Goal: Information Seeking & Learning: Learn about a topic

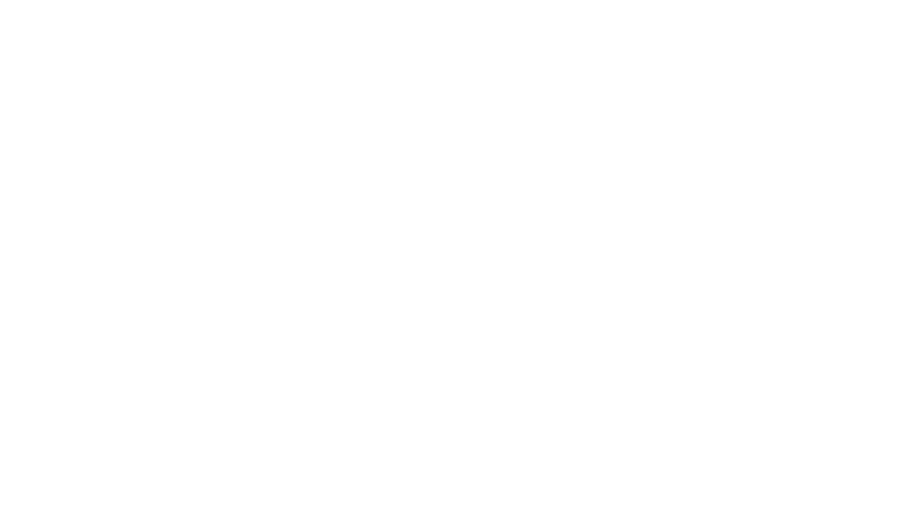
click at [550, 0] on html at bounding box center [462, 0] width 924 height 0
click at [652, 0] on html at bounding box center [462, 0] width 924 height 0
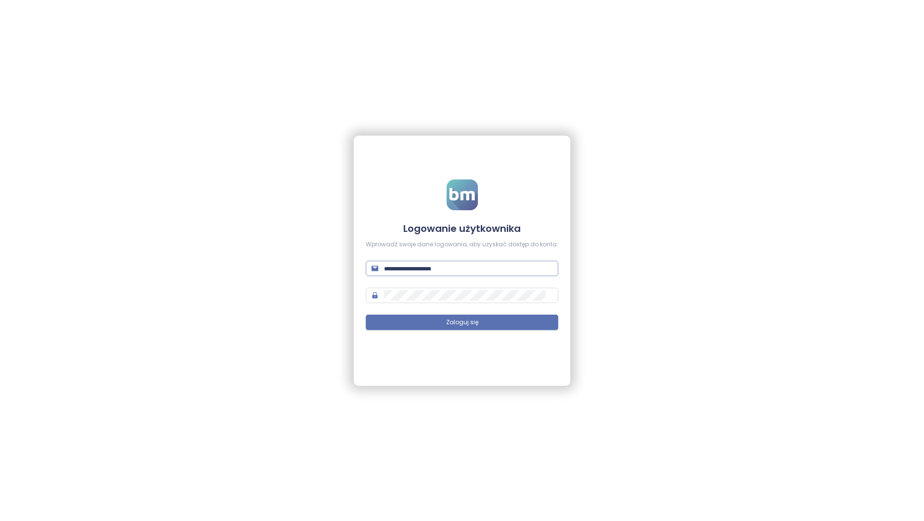
click at [460, 268] on input "text" at bounding box center [468, 268] width 168 height 11
type input "**********"
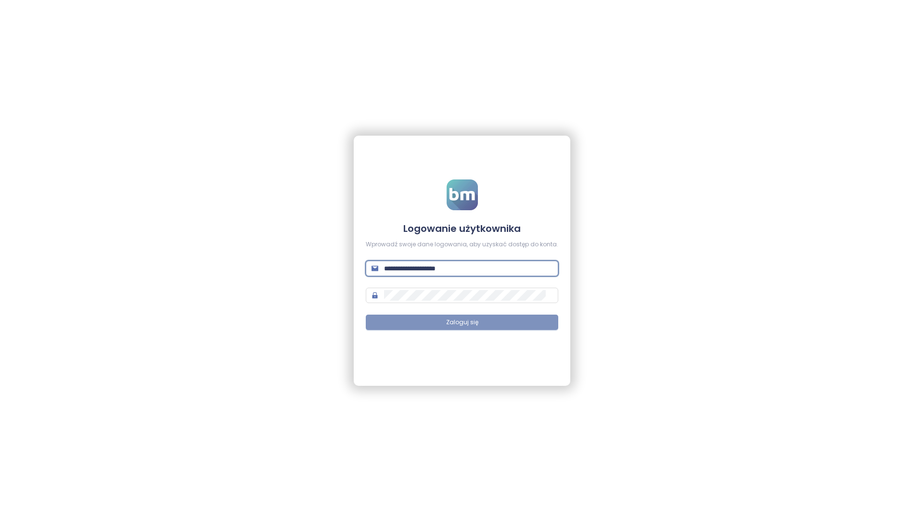
click at [508, 319] on button "Zaloguj się" at bounding box center [462, 322] width 193 height 15
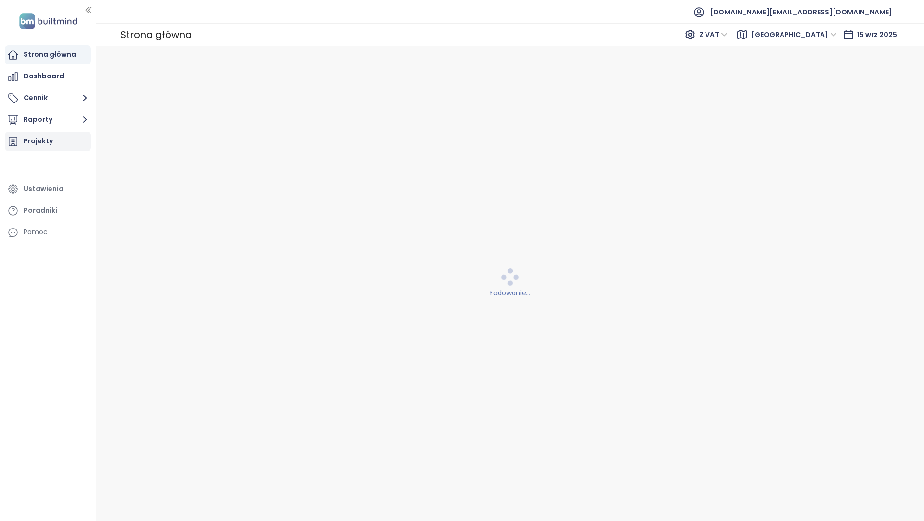
click at [23, 143] on div "Projekty" at bounding box center [48, 141] width 86 height 19
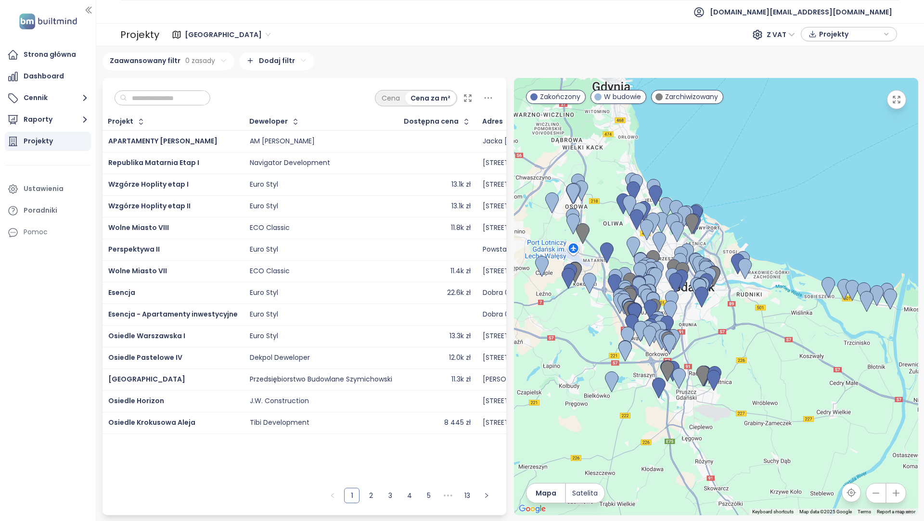
click at [820, 33] on span "Projekty" at bounding box center [850, 34] width 62 height 14
click at [206, 26] on div "Gdańsk Z VAT Projekty" at bounding box center [529, 34] width 741 height 19
click at [206, 31] on span "Gdańsk" at bounding box center [228, 34] width 86 height 14
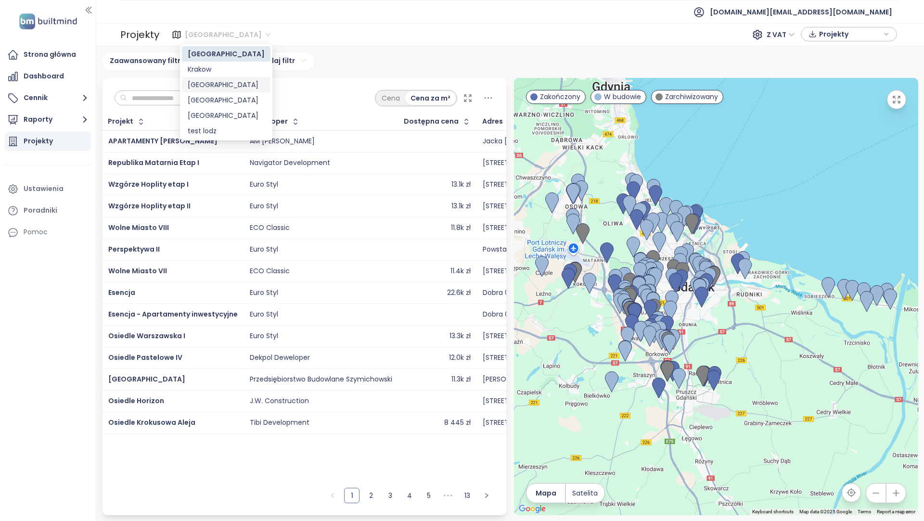
click at [220, 86] on div "Warszawa" at bounding box center [226, 84] width 77 height 11
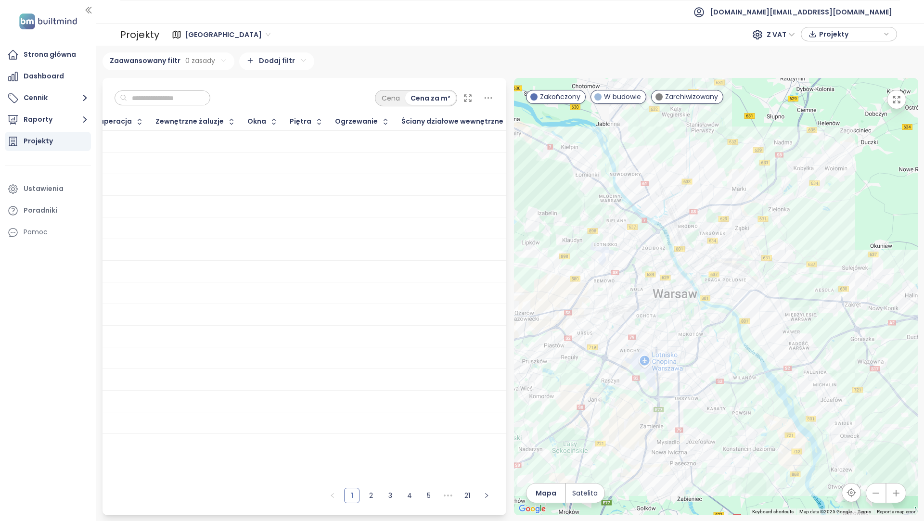
scroll to position [0, 2687]
click at [282, 65] on html "Strona główna Dashboard Cennik Raporty Projekty Ustawienia Poradniki Pomoc test…" at bounding box center [462, 260] width 924 height 521
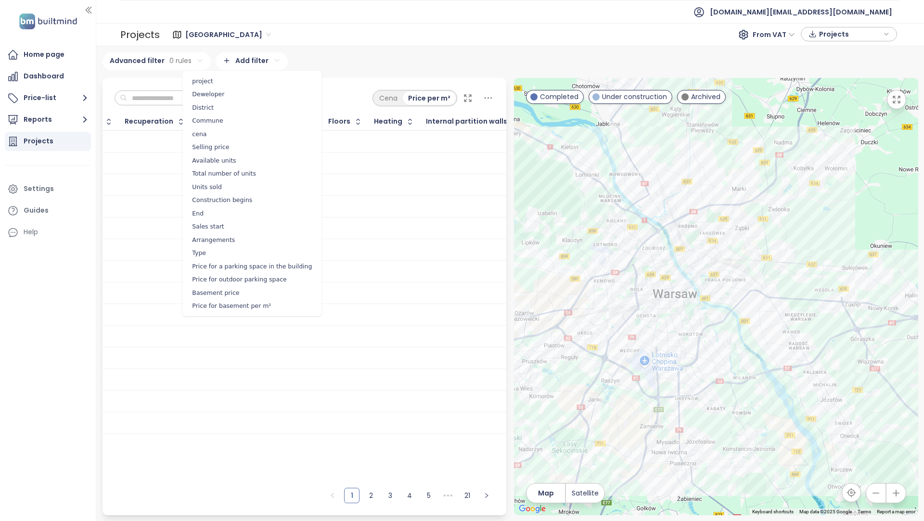
scroll to position [0, 2549]
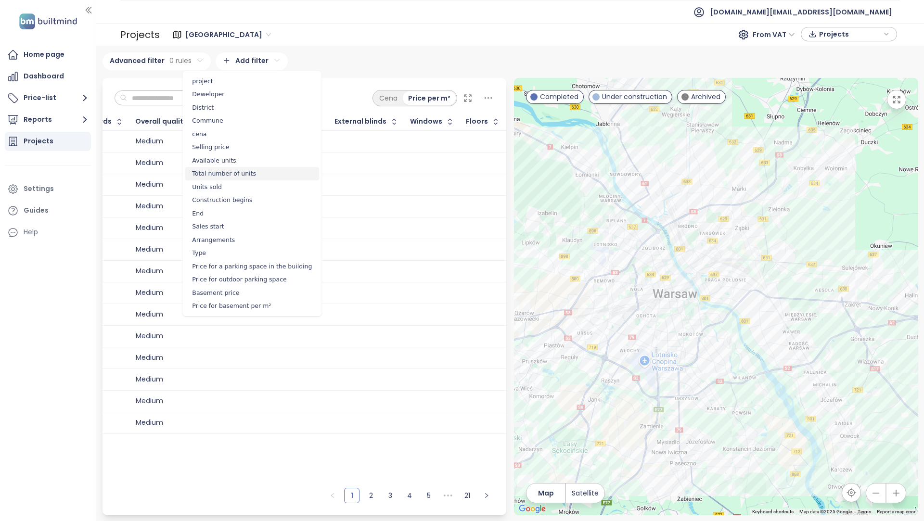
click at [247, 174] on font "Total number of units" at bounding box center [224, 173] width 64 height 7
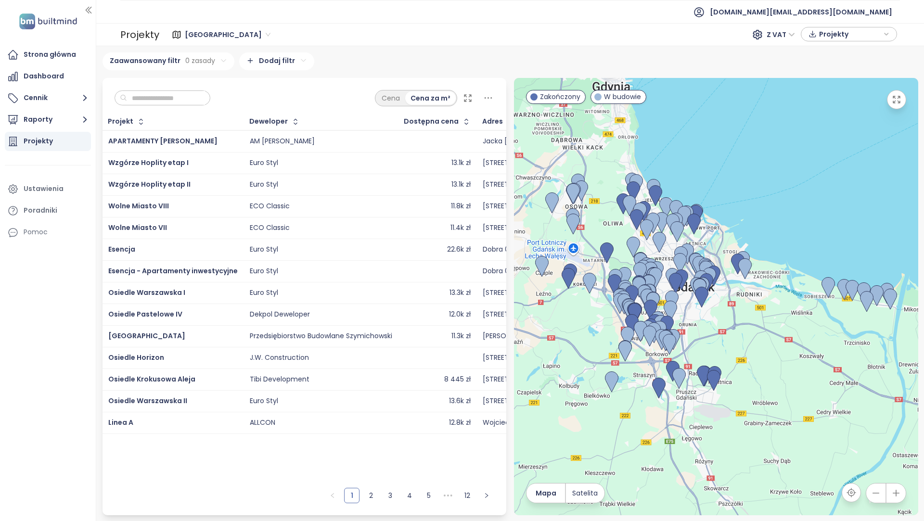
click at [470, 98] on icon at bounding box center [468, 98] width 10 height 10
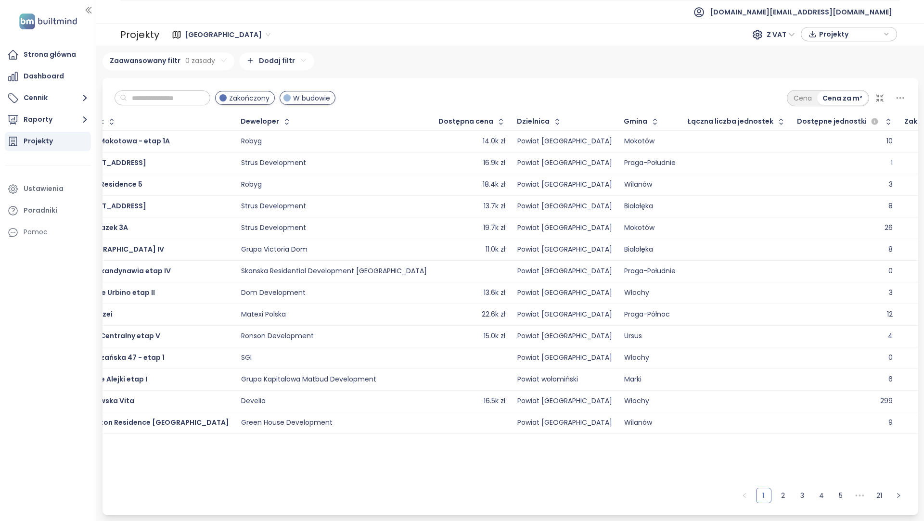
scroll to position [0, 37]
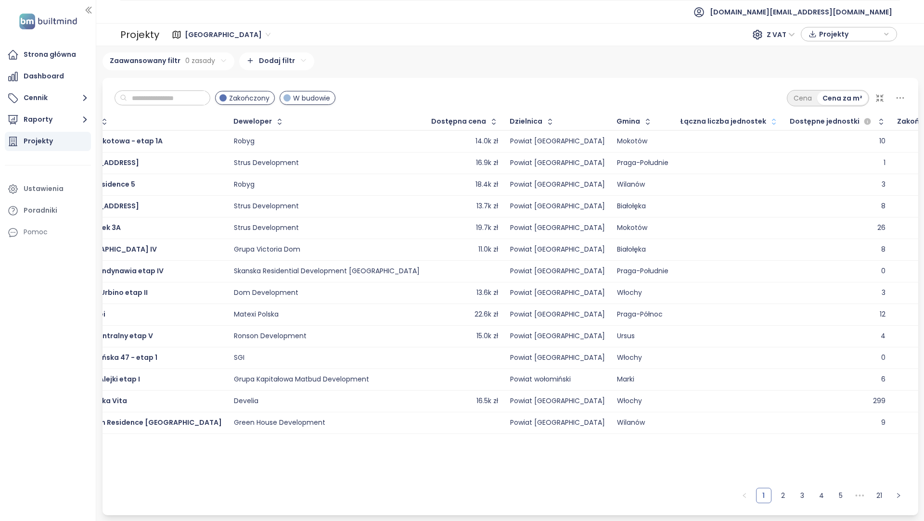
click at [769, 117] on icon "button" at bounding box center [774, 122] width 10 height 10
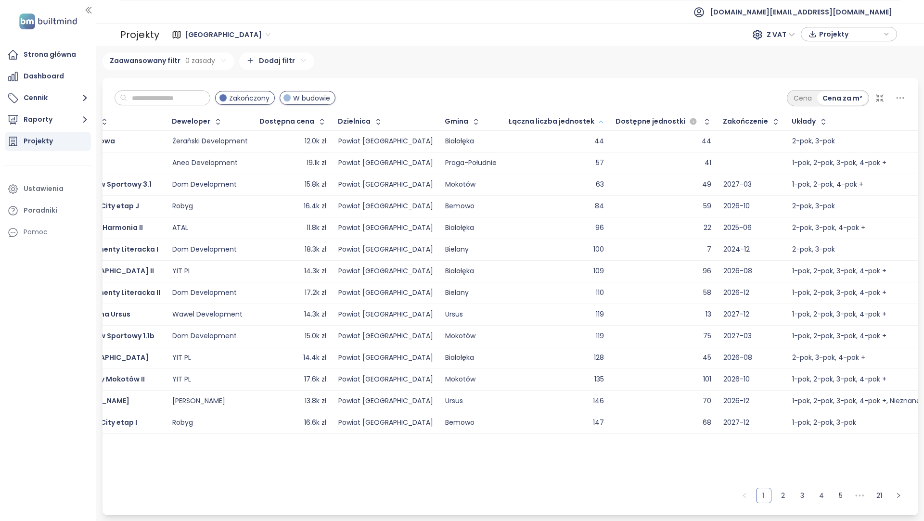
click at [597, 122] on icon "button" at bounding box center [600, 122] width 7 height 12
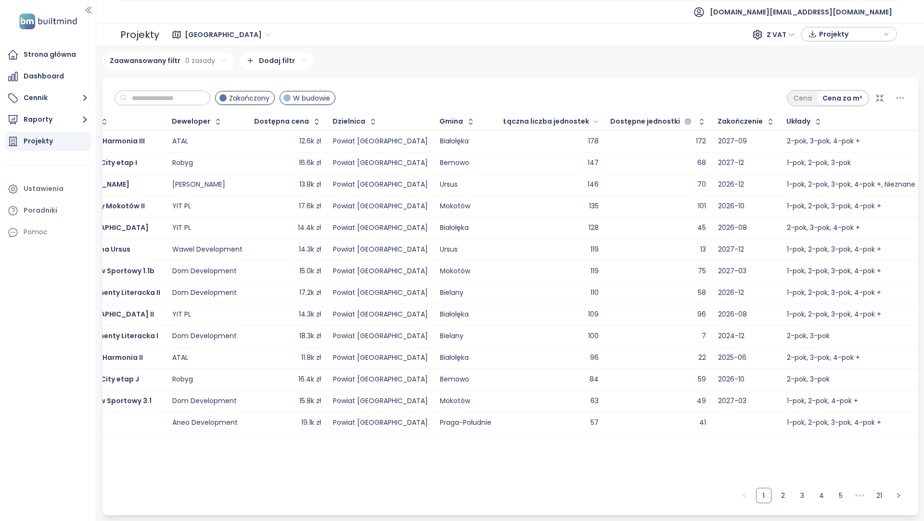
click at [176, 25] on div "Gdańsk Z VAT Projekty" at bounding box center [529, 34] width 741 height 19
click at [185, 32] on span "Gdańsk" at bounding box center [228, 34] width 86 height 14
click at [212, 79] on div "Warszawa" at bounding box center [226, 84] width 77 height 11
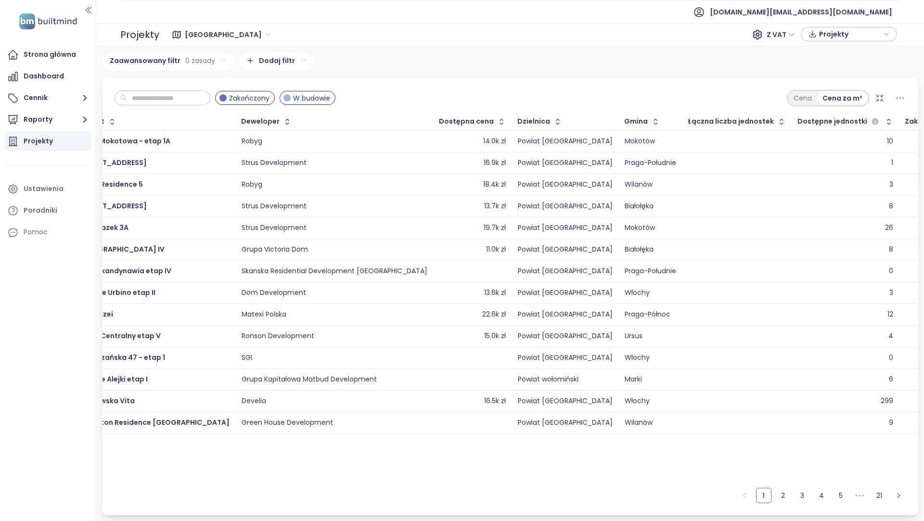
scroll to position [0, 30]
click at [776, 118] on icon "button" at bounding box center [781, 122] width 10 height 10
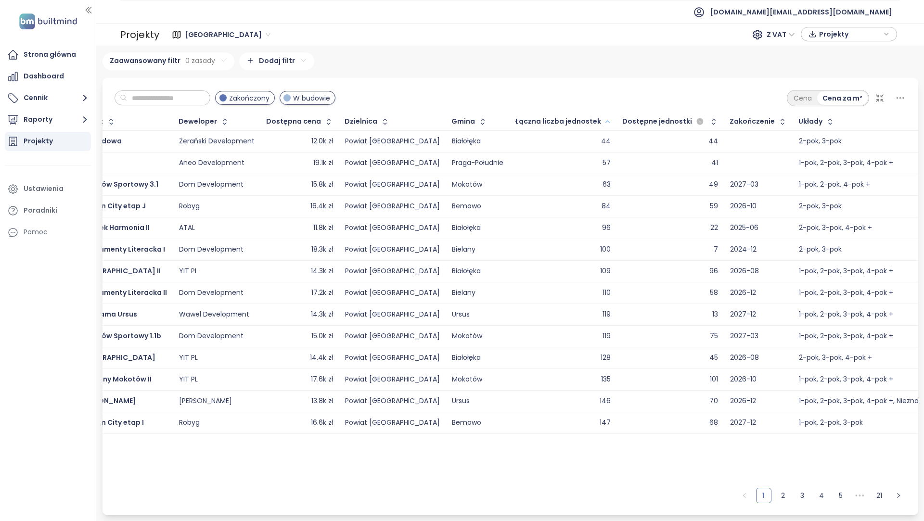
click at [606, 121] on icon "button" at bounding box center [608, 122] width 4 height 2
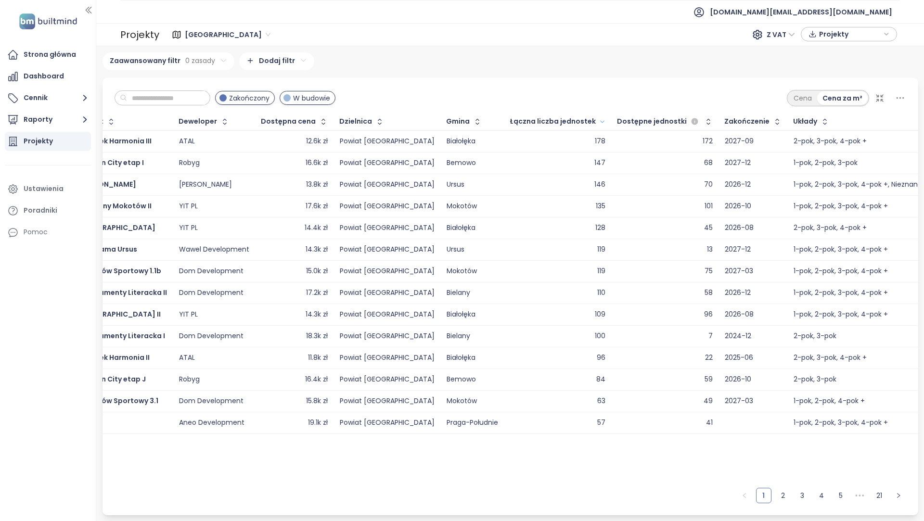
scroll to position [0, 0]
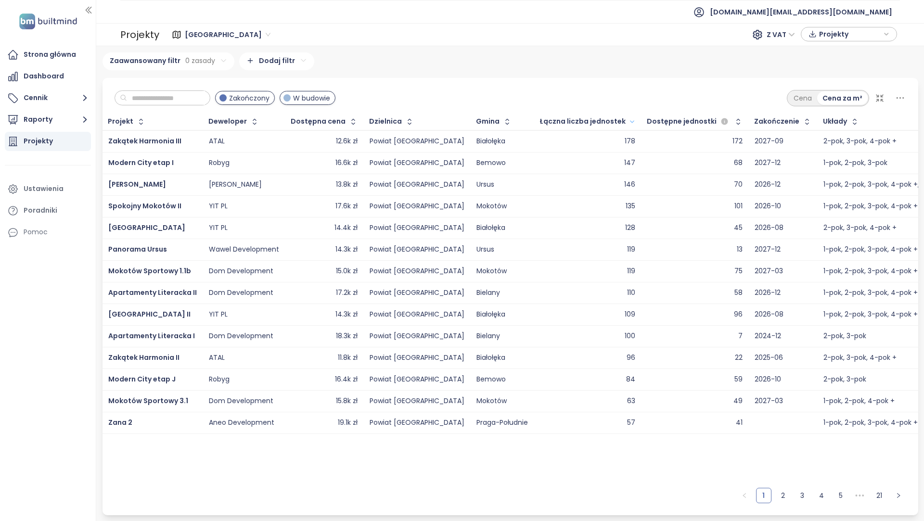
click at [630, 121] on icon "button" at bounding box center [632, 122] width 4 height 2
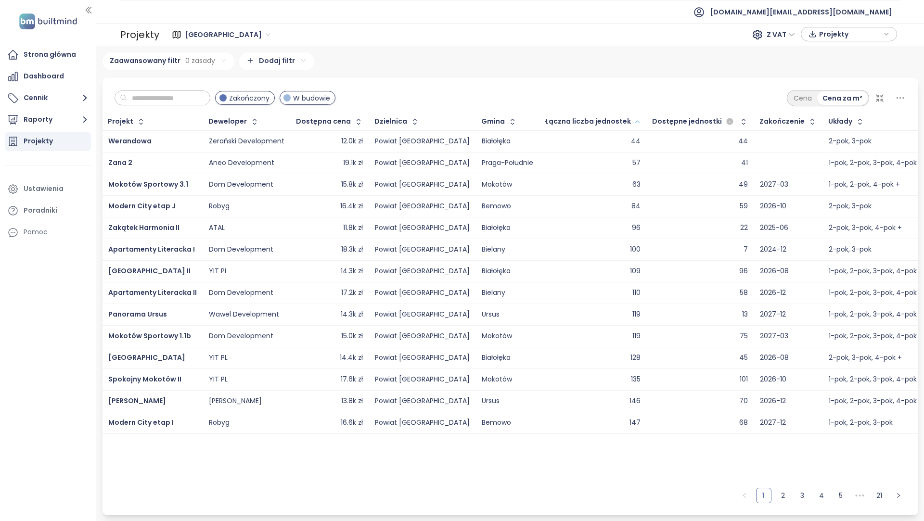
click at [631, 122] on button "button" at bounding box center [636, 121] width 11 height 15
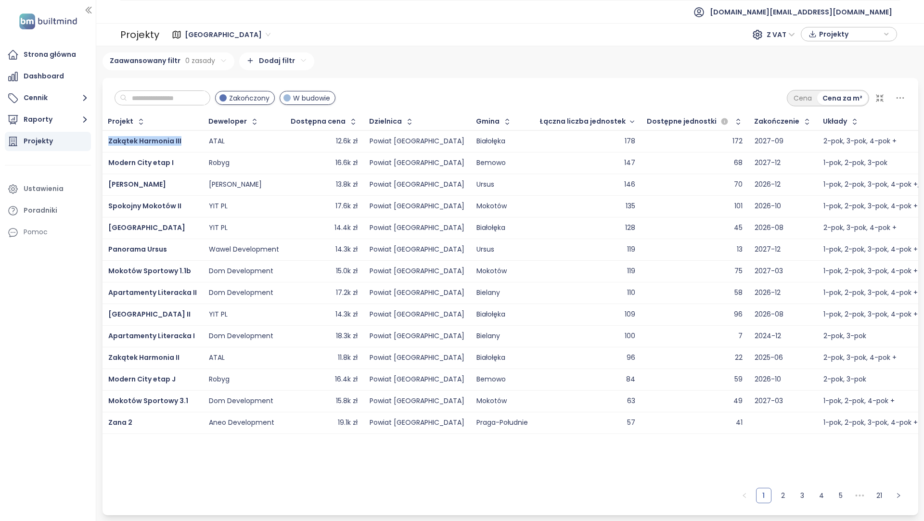
drag, startPoint x: 181, startPoint y: 139, endPoint x: 107, endPoint y: 144, distance: 74.8
click at [107, 144] on td "Zakątek Harmonia III" at bounding box center [153, 141] width 101 height 22
copy span "Zakątek Harmonia III"
click at [145, 142] on span "Zakątek Harmonia III" at bounding box center [144, 141] width 73 height 10
click at [589, 122] on div "Łączna liczba jednostek" at bounding box center [588, 121] width 106 height 15
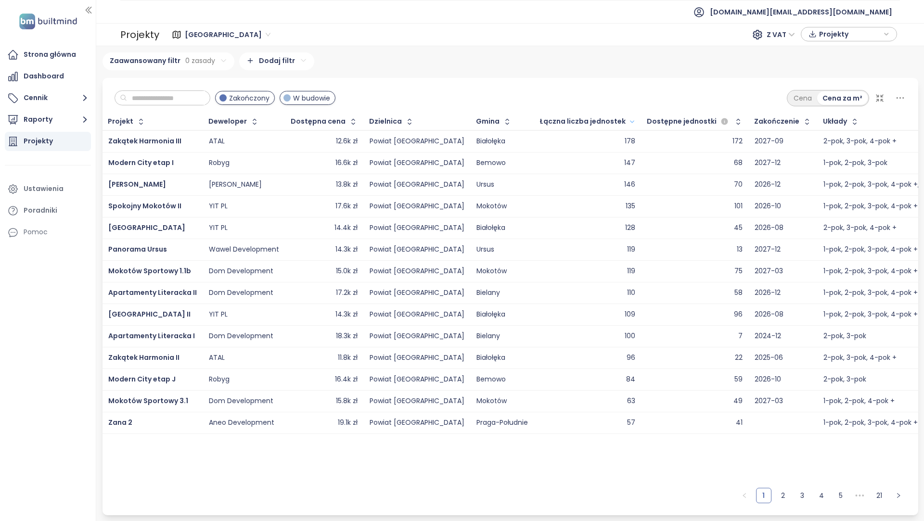
click at [629, 122] on icon "button" at bounding box center [632, 122] width 7 height 12
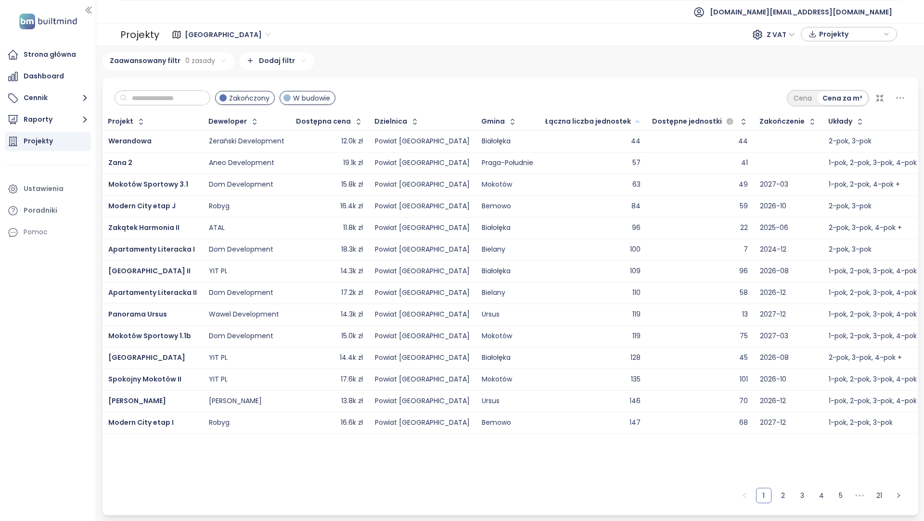
click at [631, 121] on button "button" at bounding box center [636, 121] width 11 height 15
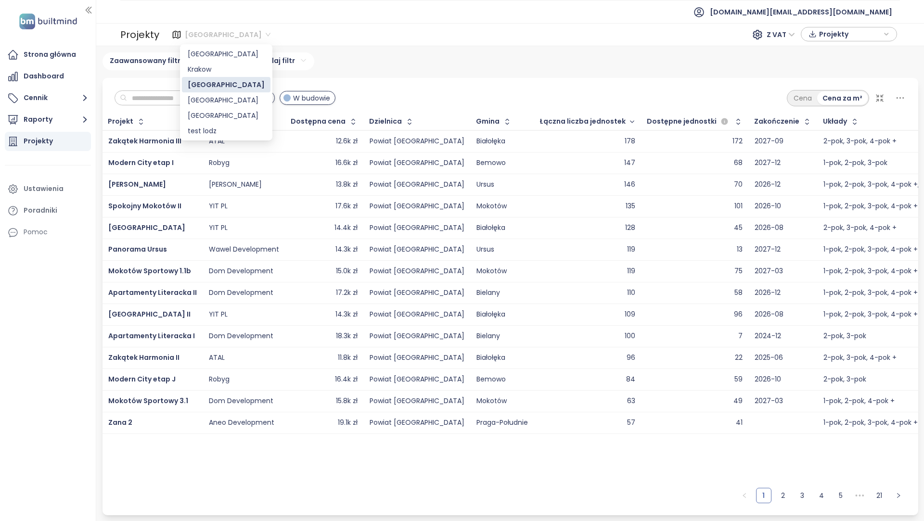
click at [200, 42] on span "Warszawa" at bounding box center [228, 34] width 86 height 14
click at [212, 86] on div "Warszawa" at bounding box center [226, 84] width 77 height 11
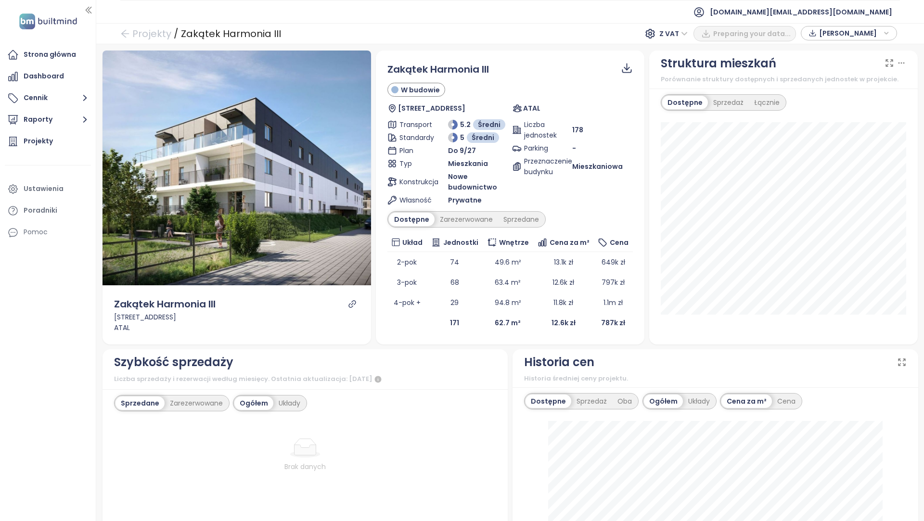
click at [202, 36] on div "Zakątek Harmonia III" at bounding box center [231, 33] width 100 height 17
copy div "Zakątek Harmonia III"
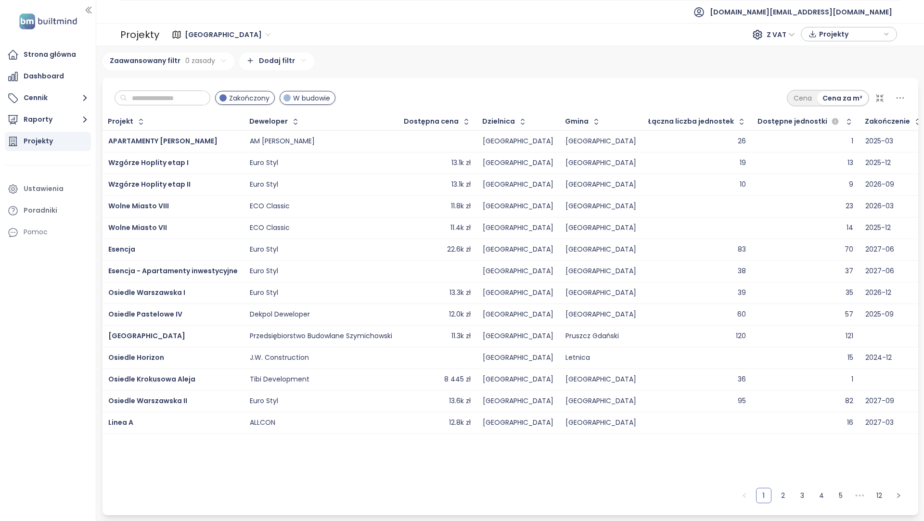
click at [207, 37] on span "Gdańsk" at bounding box center [228, 34] width 86 height 14
click at [213, 83] on div "Warszawa" at bounding box center [226, 84] width 77 height 11
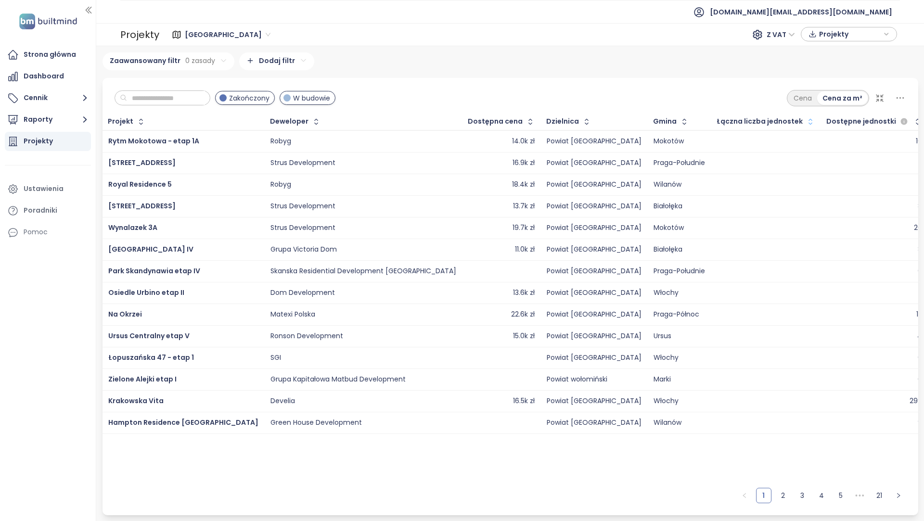
click at [806, 118] on icon "button" at bounding box center [811, 122] width 10 height 10
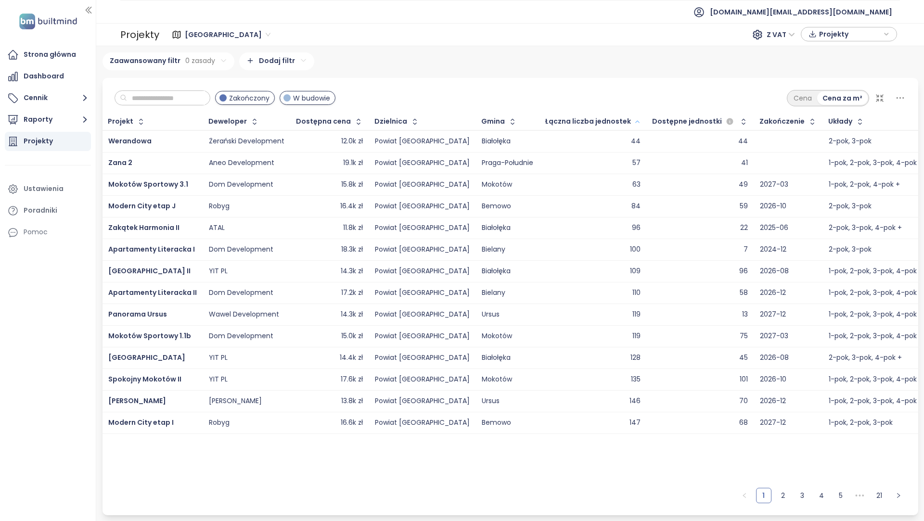
click at [635, 121] on icon "button" at bounding box center [637, 122] width 4 height 2
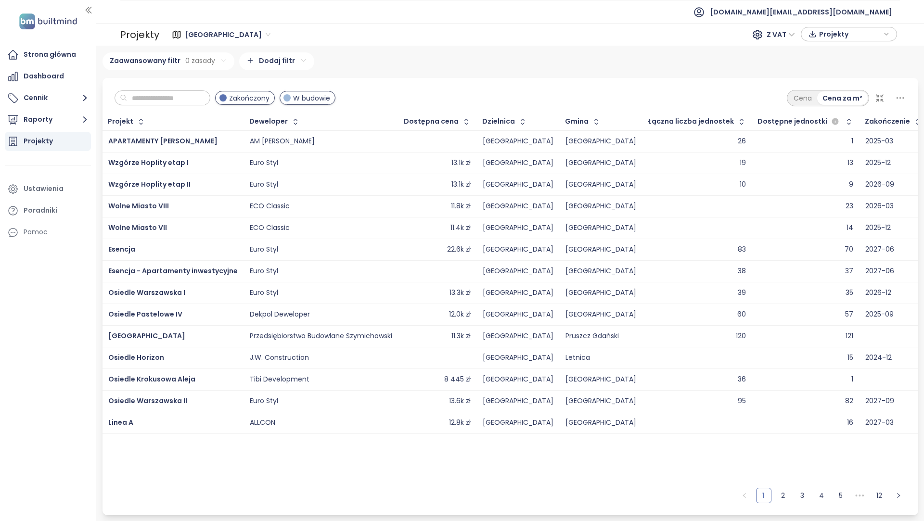
click at [211, 37] on span "Gdańsk" at bounding box center [228, 34] width 86 height 14
click at [216, 82] on div "Warszawa" at bounding box center [226, 84] width 77 height 11
click at [663, 118] on div "Łączna liczba jednostek" at bounding box center [691, 121] width 86 height 6
click at [737, 118] on icon "button" at bounding box center [742, 122] width 10 height 10
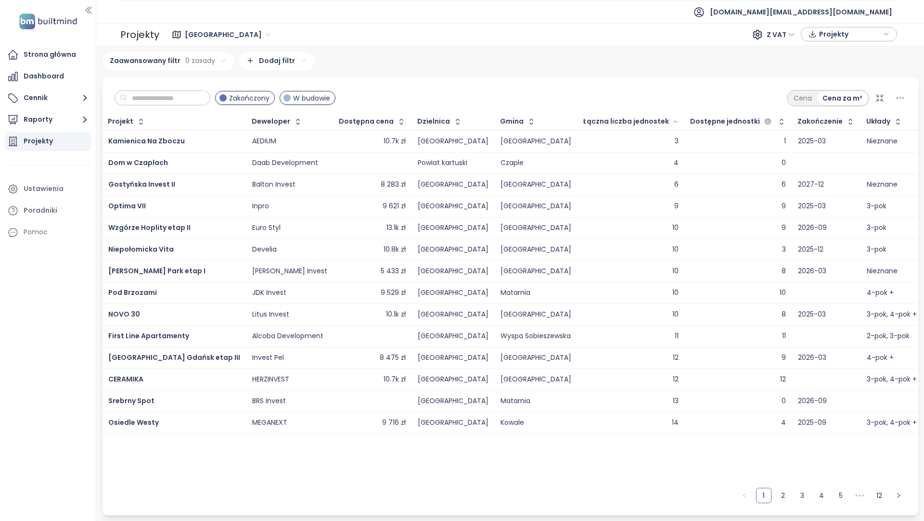
click at [672, 125] on icon "button" at bounding box center [675, 122] width 7 height 12
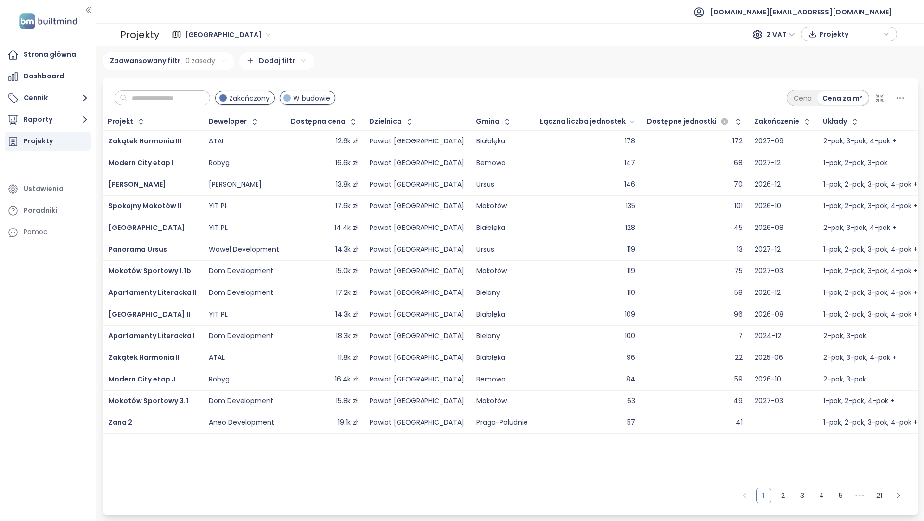
click at [737, 40] on div "Warszawa Z VAT Projekty" at bounding box center [529, 34] width 735 height 15
click at [626, 121] on button "button" at bounding box center [631, 121] width 11 height 15
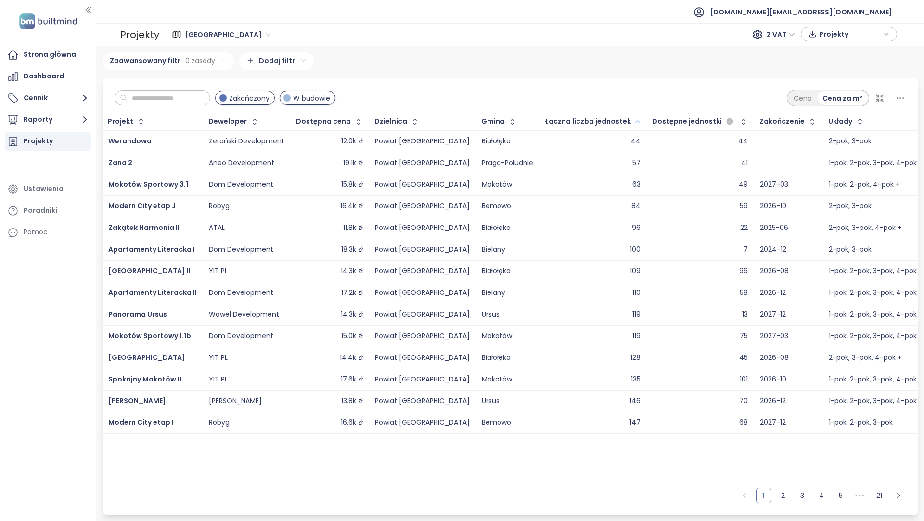
click at [634, 120] on icon "button" at bounding box center [637, 122] width 7 height 12
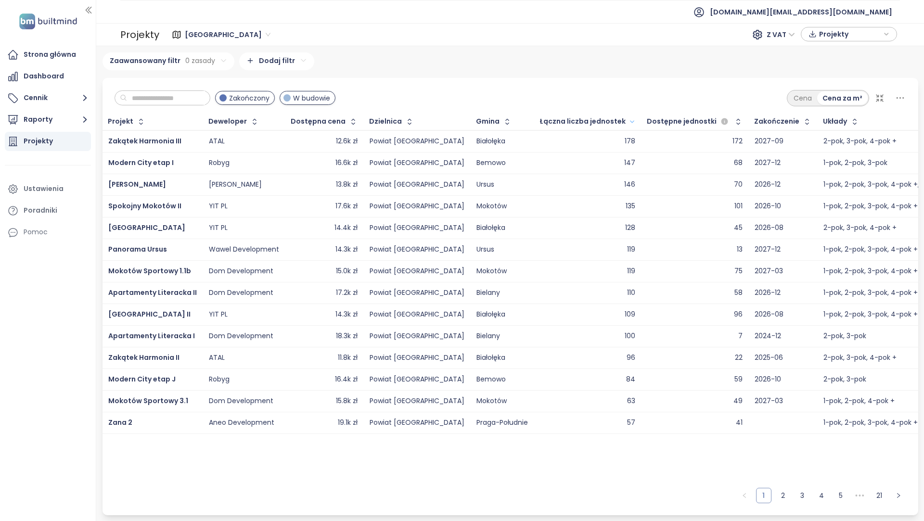
click at [762, 495] on link "1" at bounding box center [764, 496] width 14 height 14
click at [731, 116] on button "button" at bounding box center [737, 121] width 13 height 15
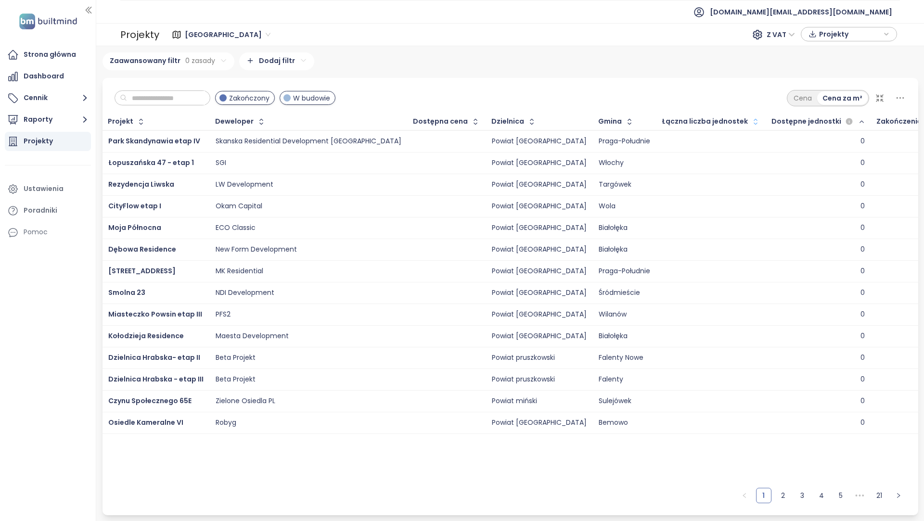
click at [674, 115] on div "Łączna liczba jednostek" at bounding box center [711, 121] width 109 height 15
click at [751, 119] on icon "button" at bounding box center [756, 122] width 10 height 10
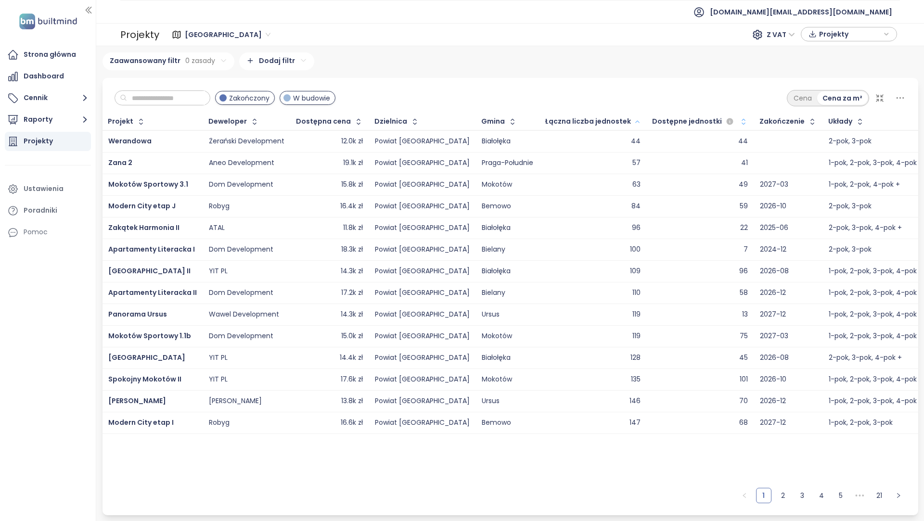
click at [742, 119] on icon "button" at bounding box center [744, 121] width 4 height 6
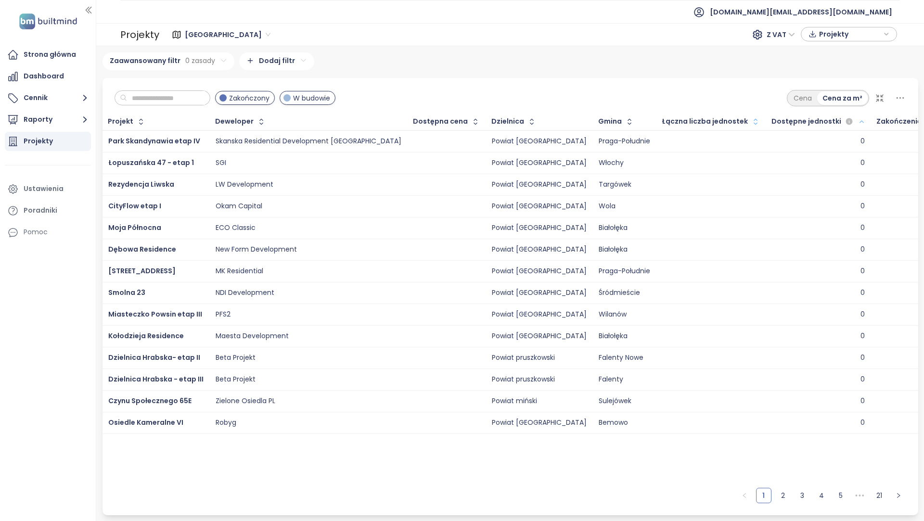
click at [858, 120] on icon "button" at bounding box center [861, 122] width 7 height 12
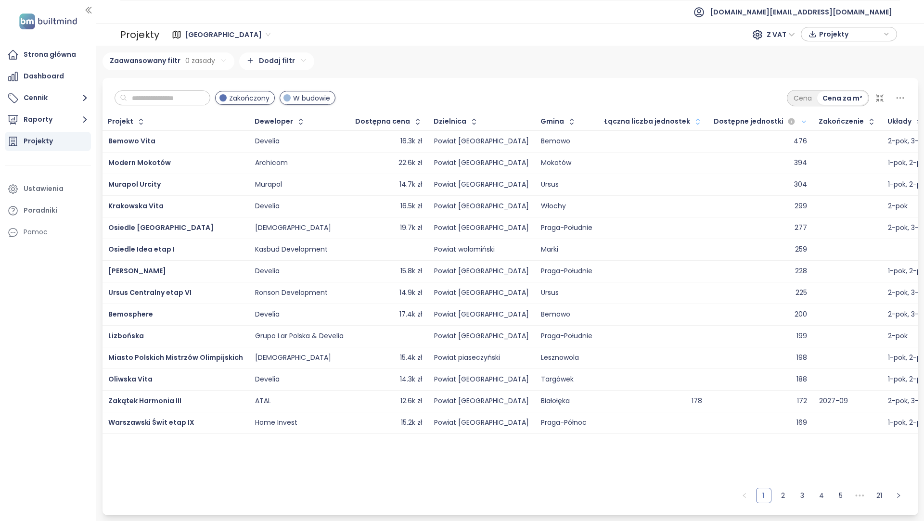
click at [693, 117] on icon "button" at bounding box center [698, 122] width 10 height 10
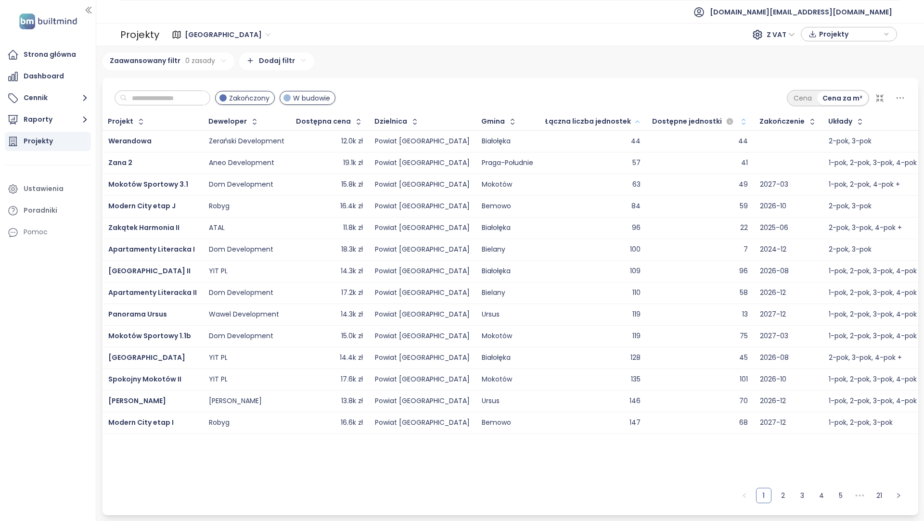
click at [634, 123] on icon "button" at bounding box center [637, 122] width 7 height 12
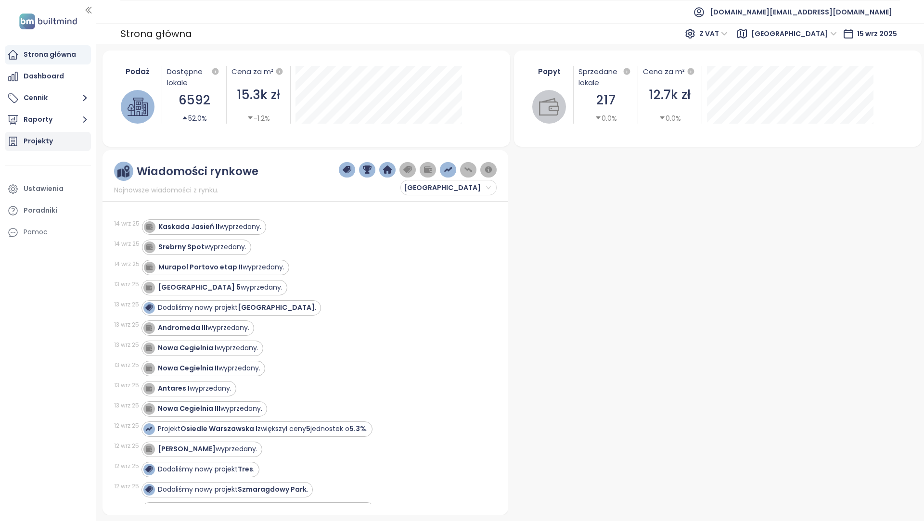
click at [55, 141] on div "Projekty" at bounding box center [48, 141] width 86 height 19
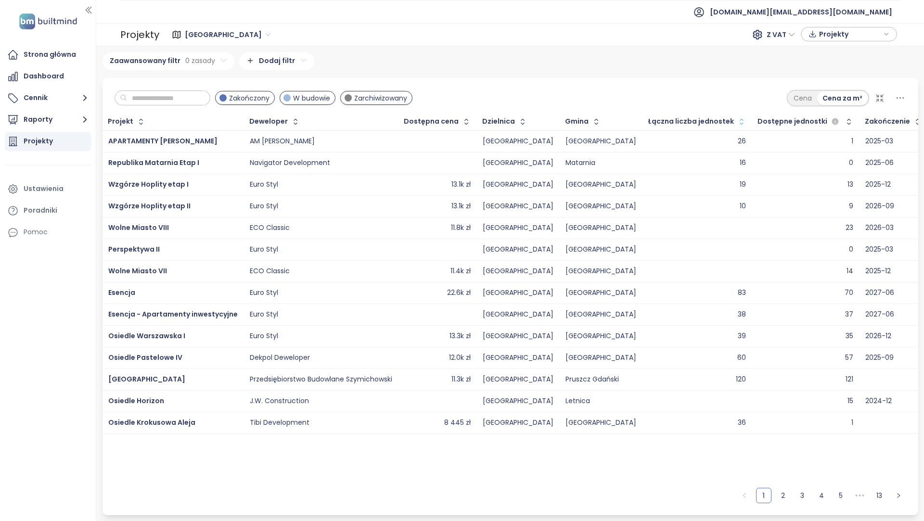
click at [740, 118] on icon "button" at bounding box center [742, 121] width 4 height 6
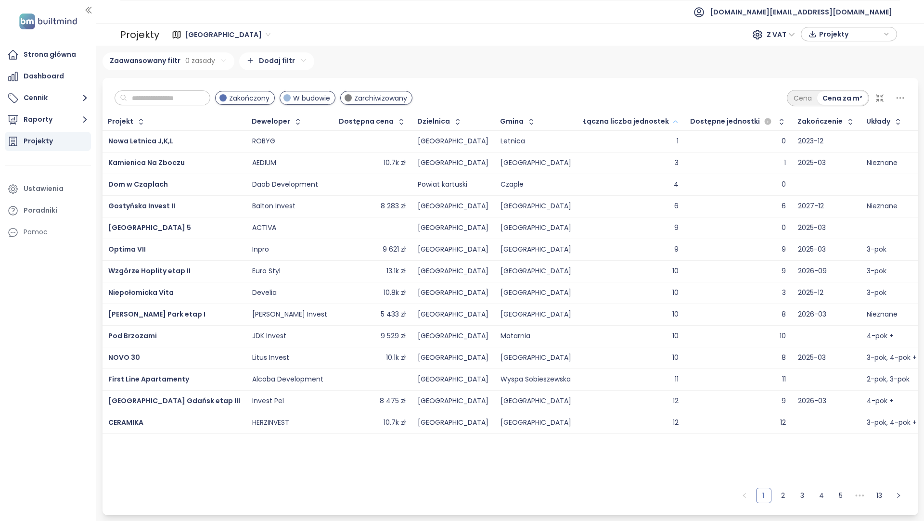
click at [672, 118] on icon "button" at bounding box center [675, 122] width 7 height 12
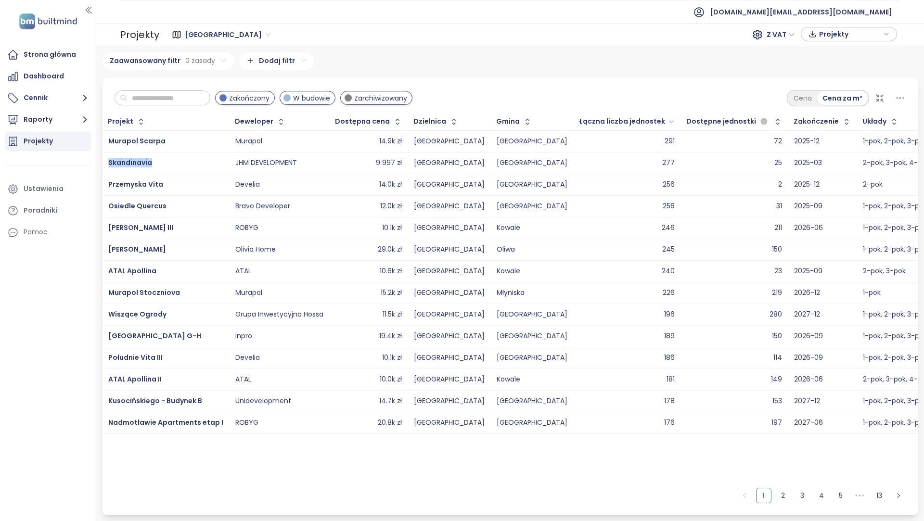
click at [190, 29] on span "Gdańsk" at bounding box center [228, 34] width 86 height 14
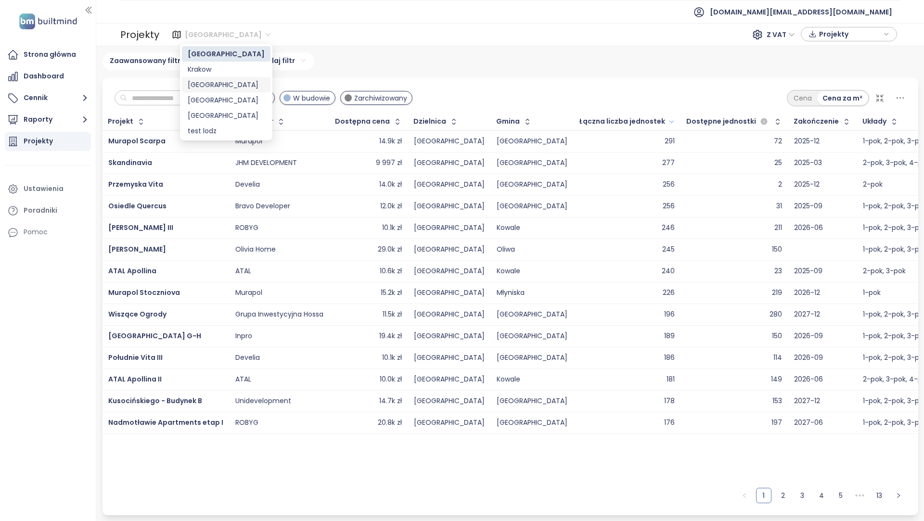
click at [209, 82] on div "Warszawa" at bounding box center [226, 84] width 77 height 11
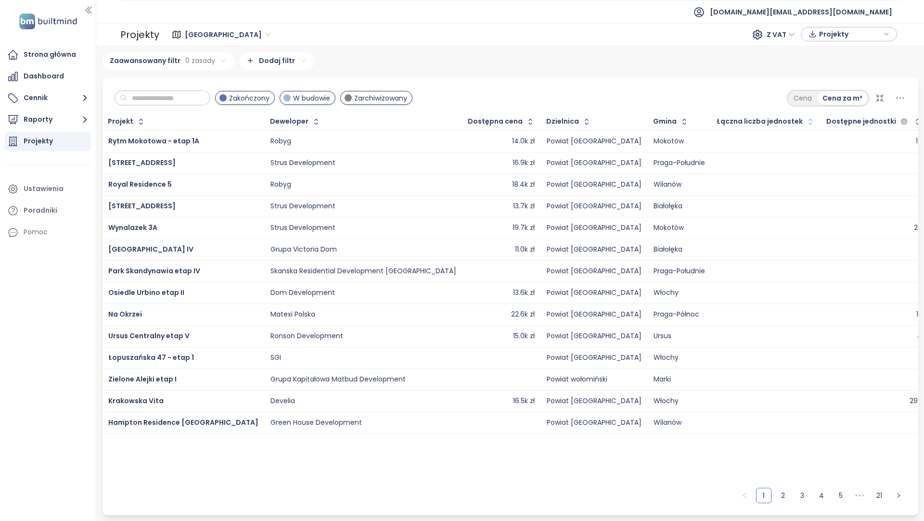
click at [806, 117] on icon "button" at bounding box center [811, 122] width 10 height 10
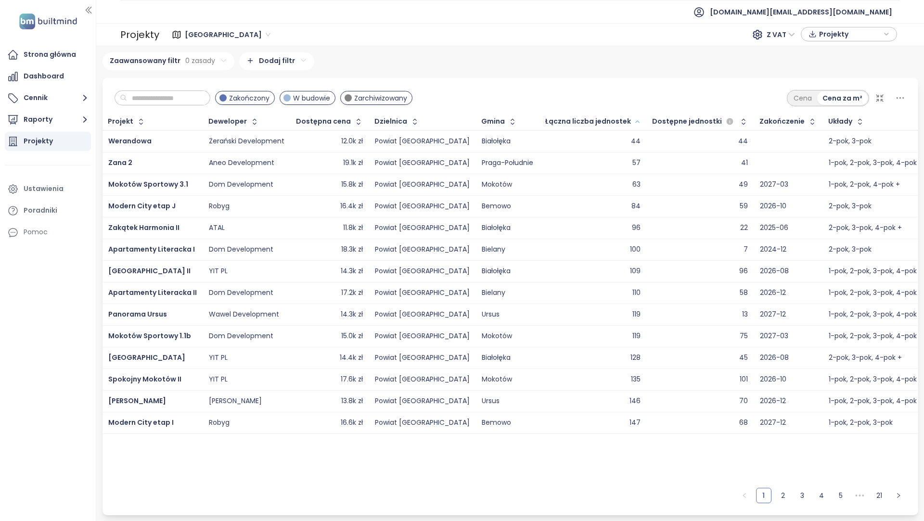
click at [634, 120] on icon "button" at bounding box center [637, 122] width 7 height 12
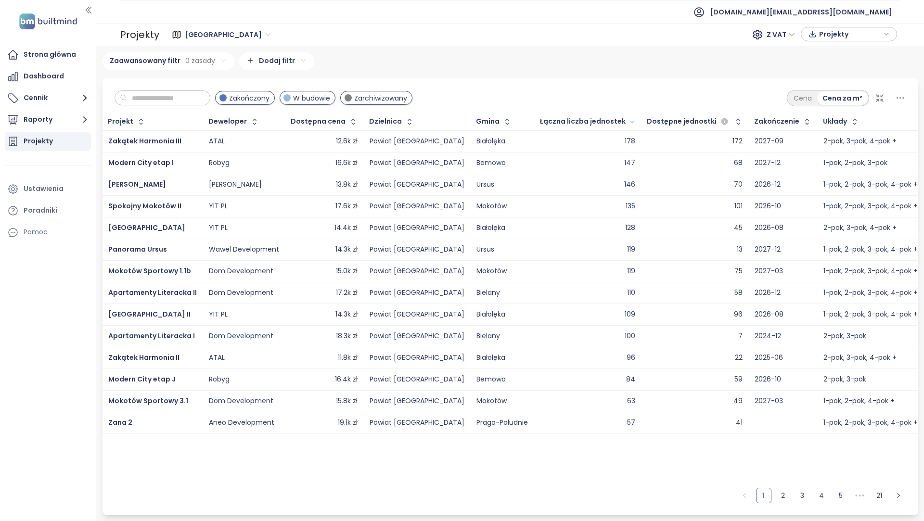
click at [165, 187] on div "Piastova Osada" at bounding box center [152, 185] width 89 height 12
click at [183, 206] on div "Spokojny Mokotów II" at bounding box center [152, 207] width 89 height 12
click at [170, 229] on div "Talarowa Park" at bounding box center [152, 228] width 89 height 12
click at [176, 249] on div "Panorama Ursus" at bounding box center [152, 250] width 89 height 12
click at [629, 120] on icon "button" at bounding box center [632, 122] width 7 height 12
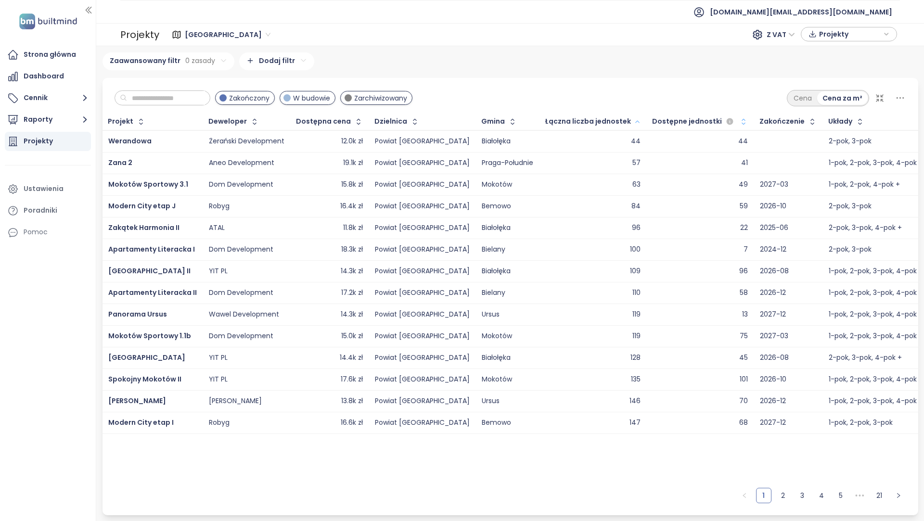
click at [739, 117] on icon "button" at bounding box center [744, 122] width 10 height 10
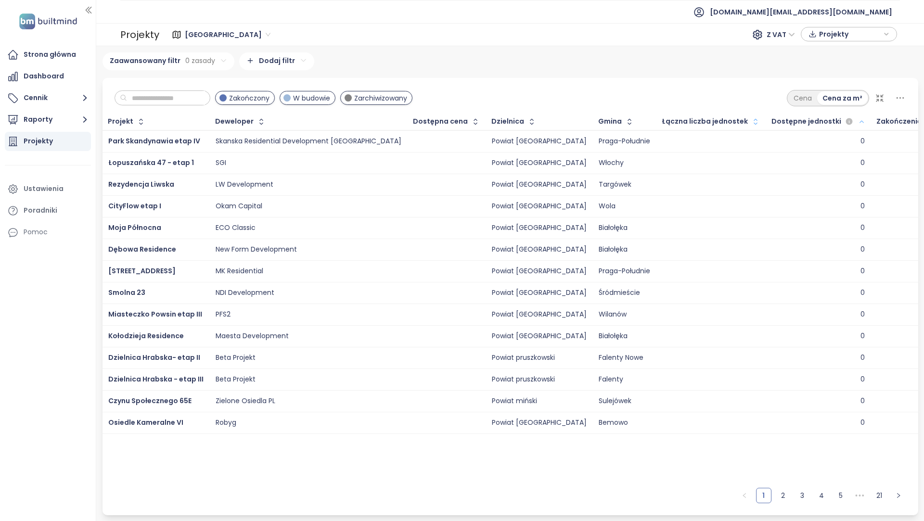
click at [860, 121] on icon "button" at bounding box center [862, 122] width 4 height 2
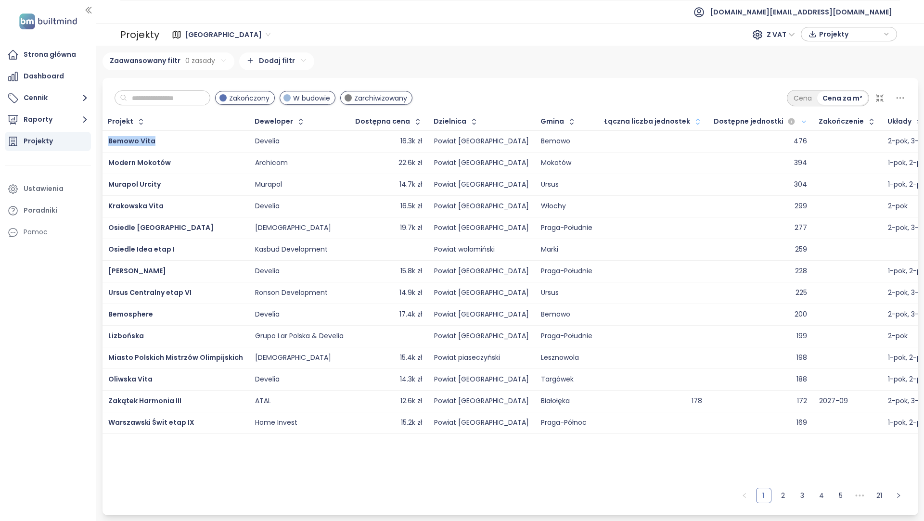
drag, startPoint x: 173, startPoint y: 140, endPoint x: 106, endPoint y: 142, distance: 66.5
click at [106, 142] on td "Bemowo Vita" at bounding box center [176, 141] width 147 height 22
copy span "Bemowo Vita"
drag, startPoint x: 197, startPoint y: 165, endPoint x: 107, endPoint y: 164, distance: 90.0
click at [107, 164] on td "Modern Mokotów" at bounding box center [176, 163] width 147 height 22
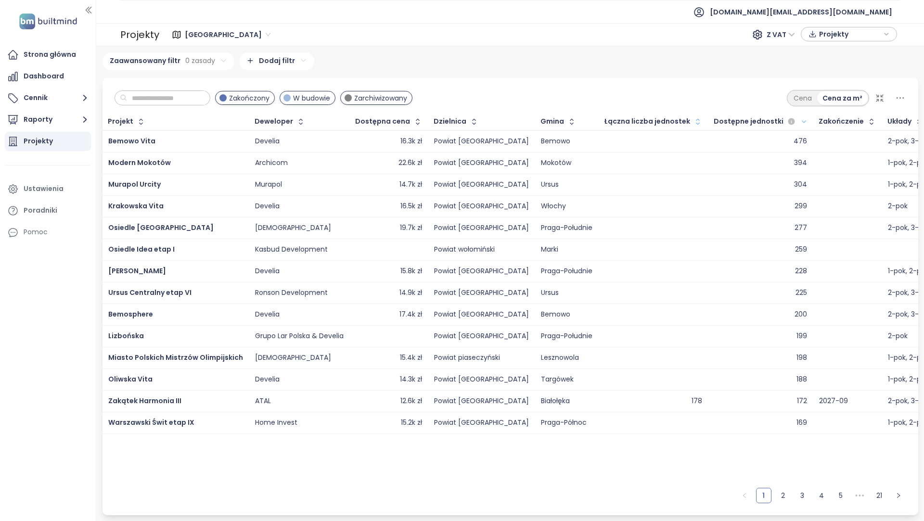
copy span "Modern Mokotów"
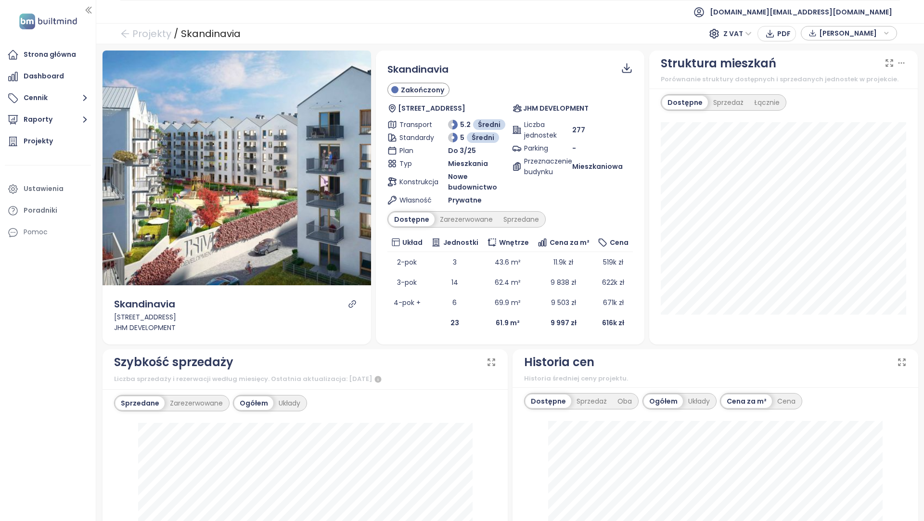
click at [226, 37] on div "Skandinavia" at bounding box center [211, 33] width 60 height 17
copy div "Skandinavia"
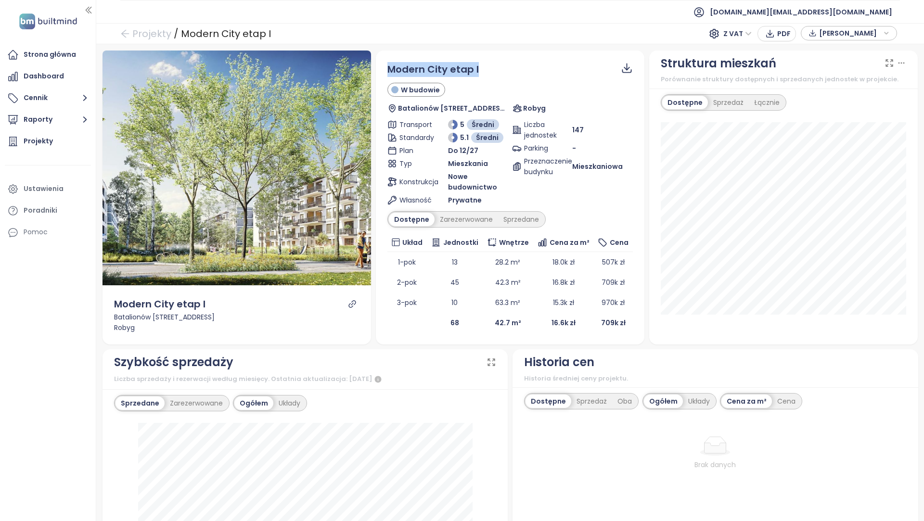
drag, startPoint x: 497, startPoint y: 73, endPoint x: 382, endPoint y: 72, distance: 115.1
click at [382, 72] on div "Modern City etap I W budowie Batalionów Chłopskich 91, 01-307 Warszawa, Poland …" at bounding box center [510, 198] width 269 height 294
copy span "Modern City etap I"
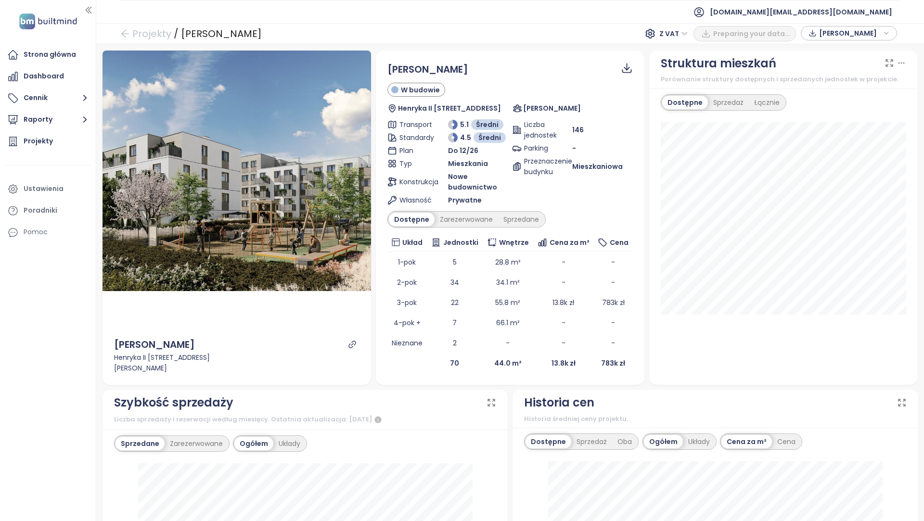
click at [297, 38] on div "Projekty / Piastova Osada Z VAT Preparing your data... [PERSON_NAME]" at bounding box center [510, 33] width 828 height 21
click at [230, 29] on div "[PERSON_NAME]" at bounding box center [221, 33] width 81 height 17
copy div "[PERSON_NAME]"
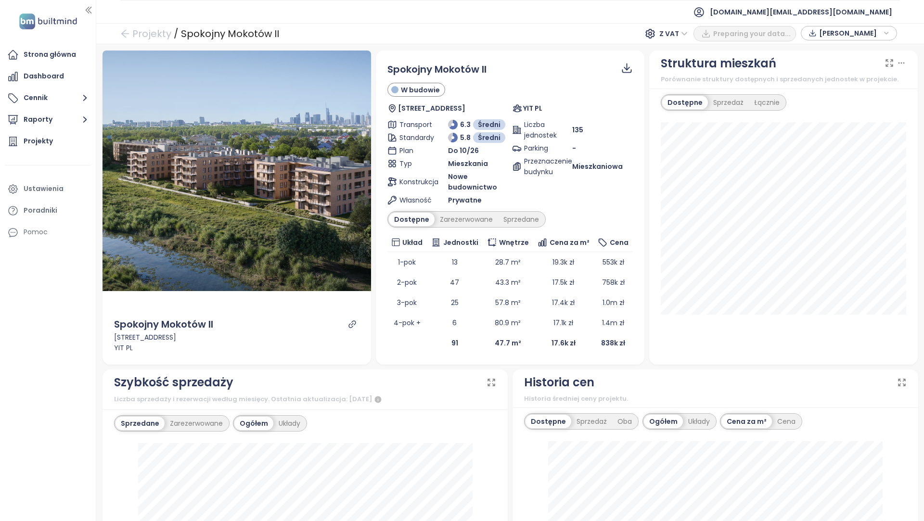
click at [423, 64] on span "Spokojny Mokotów II" at bounding box center [437, 69] width 99 height 13
copy div "Spokojny Mokotów II"
click at [472, 76] on span "Spokojny Mokotów II" at bounding box center [437, 69] width 99 height 13
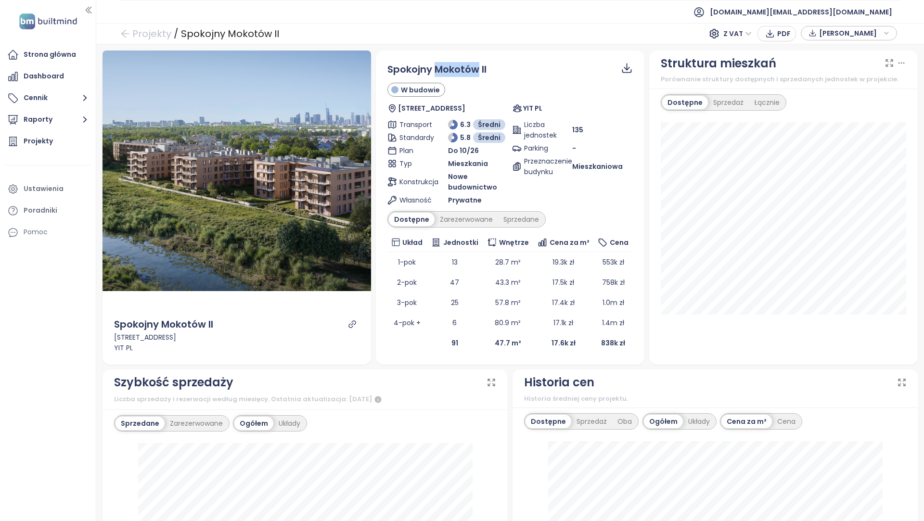
click at [472, 76] on span "Spokojny Mokotów II" at bounding box center [437, 69] width 99 height 13
copy div "Spokojny Mokotów II"
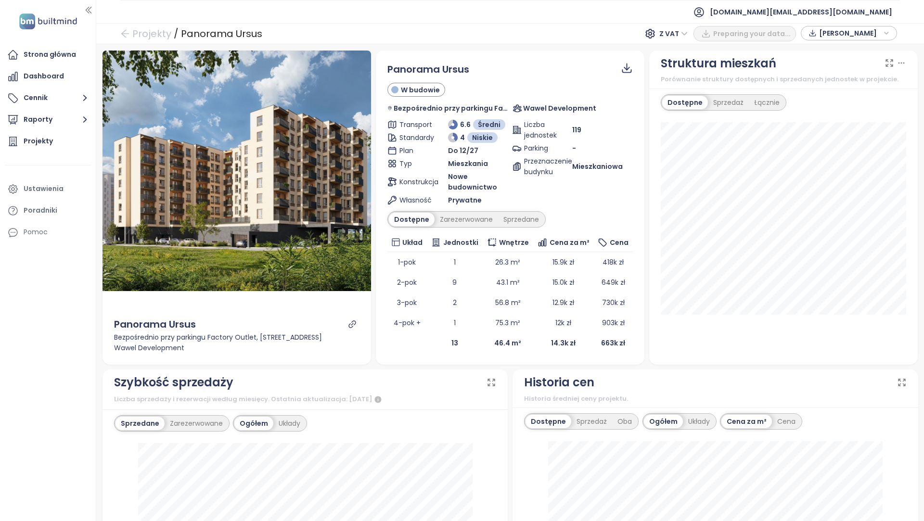
click at [422, 66] on span "Panorama Ursus" at bounding box center [429, 69] width 82 height 13
copy div "Panorama Ursus"
click at [414, 68] on span "Panorama Ursus" at bounding box center [429, 69] width 82 height 13
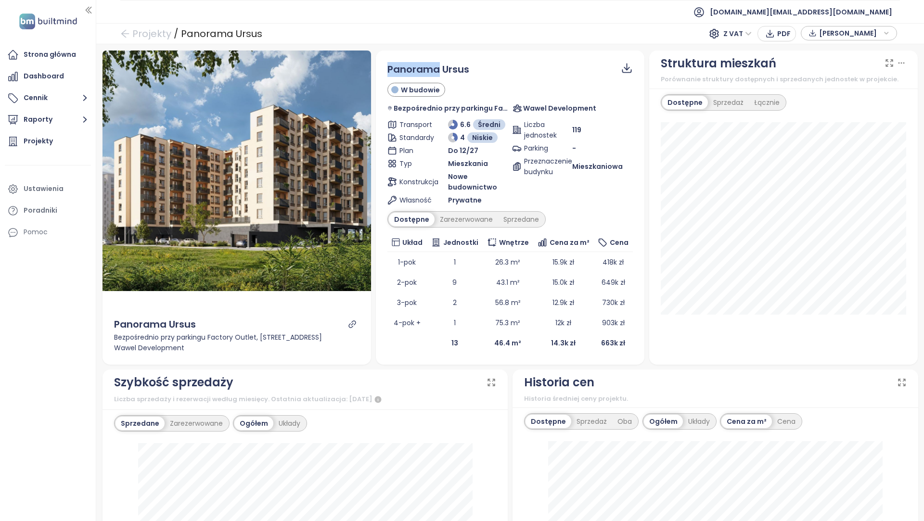
click at [414, 68] on span "Panorama Ursus" at bounding box center [429, 69] width 82 height 13
copy div "Panorama Ursus"
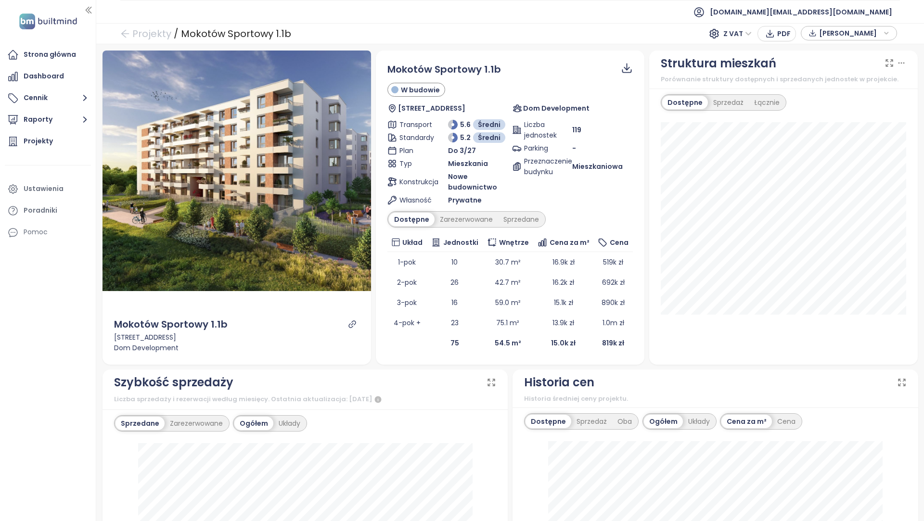
click at [473, 70] on span "Mokotów Sportowy 1.1b" at bounding box center [445, 69] width 114 height 13
copy div "Mokotów Sportowy 1.1b"
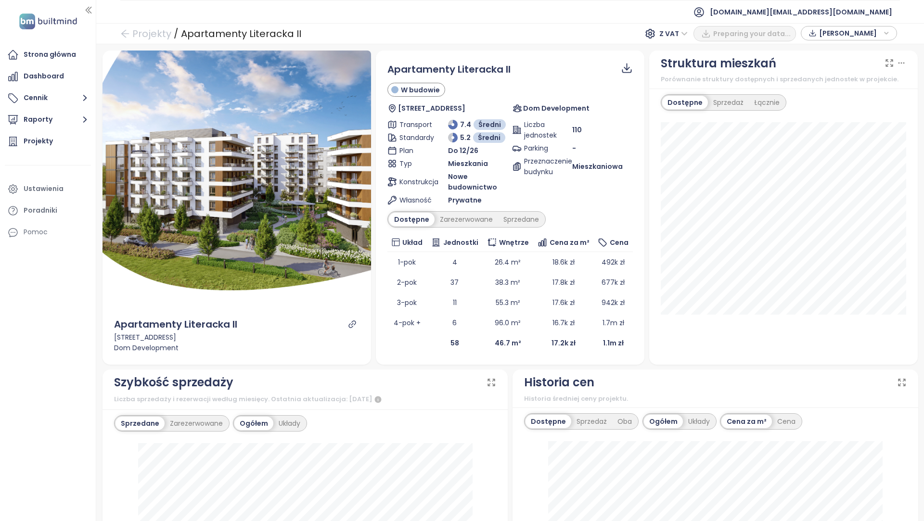
click at [486, 70] on span "Apartamenty Literacka II" at bounding box center [449, 69] width 123 height 13
copy div "Apartamenty Literacka II"
click at [475, 68] on span "Apartamenty Literacka II" at bounding box center [449, 69] width 123 height 13
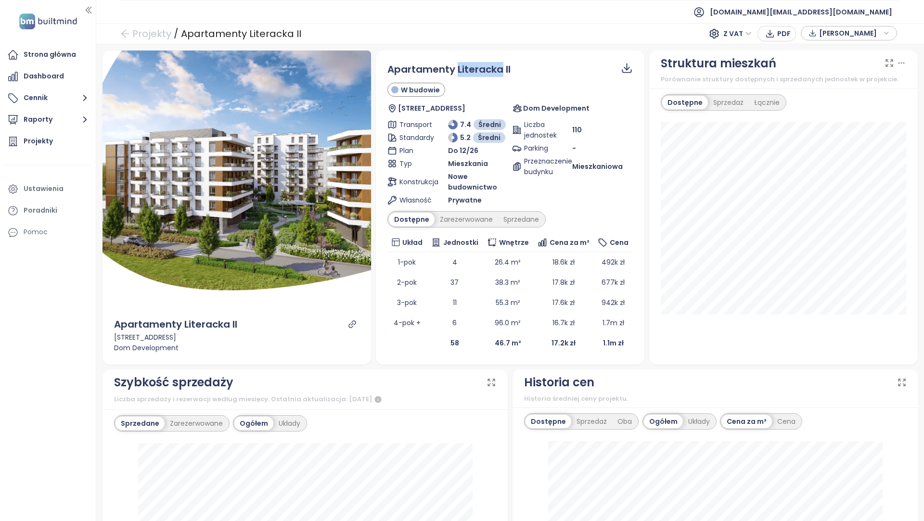
click at [475, 68] on span "Apartamenty Literacka II" at bounding box center [449, 69] width 123 height 13
copy div "Apartamenty Literacka II"
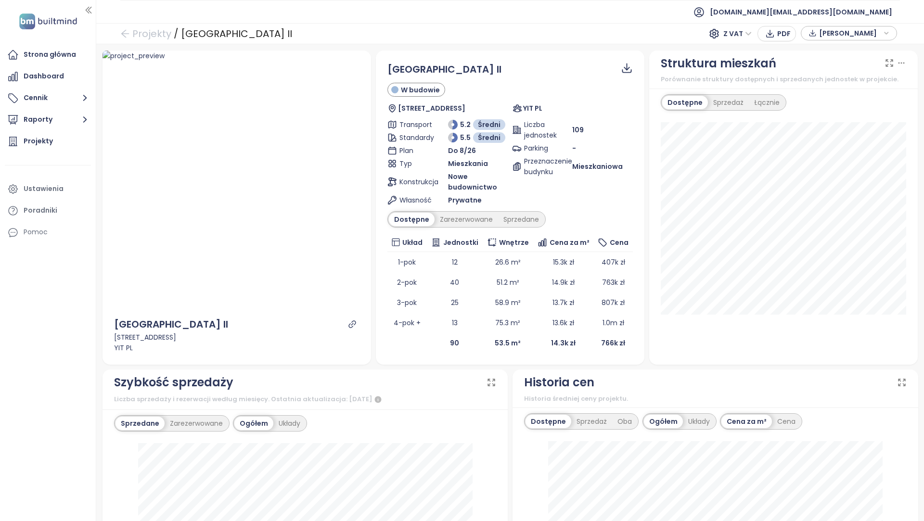
click at [221, 32] on div "[GEOGRAPHIC_DATA] II" at bounding box center [236, 33] width 111 height 17
click at [221, 32] on div "Talarowa Park II" at bounding box center [236, 33] width 111 height 17
copy div "Talarowa Park II"
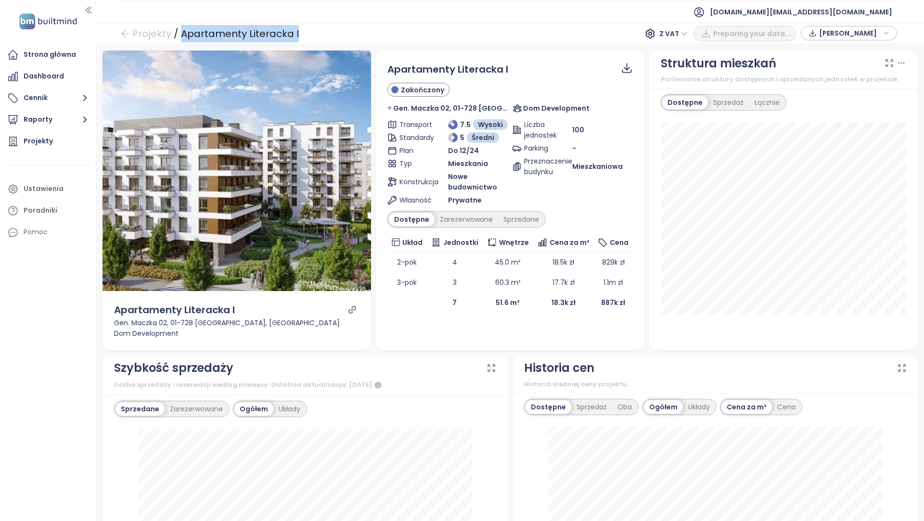
drag, startPoint x: 325, startPoint y: 34, endPoint x: 182, endPoint y: 32, distance: 143.5
click at [182, 32] on div "Projekty / Apartamenty Literacka I Z VAT Preparing your data... [PERSON_NAME]" at bounding box center [510, 33] width 828 height 21
copy div "Apartamenty Literacka I"
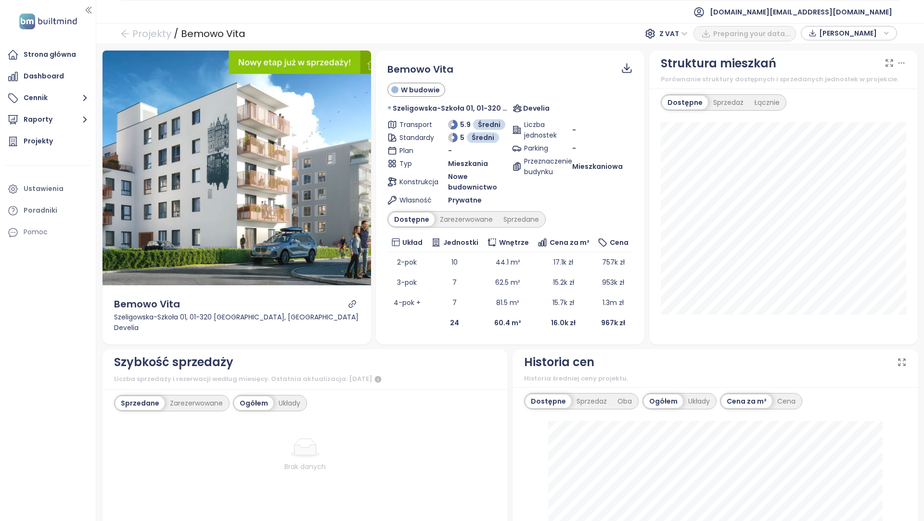
click at [410, 67] on span "Bemowo Vita" at bounding box center [421, 69] width 66 height 13
click at [438, 69] on span "Bemowo Vita" at bounding box center [421, 69] width 66 height 13
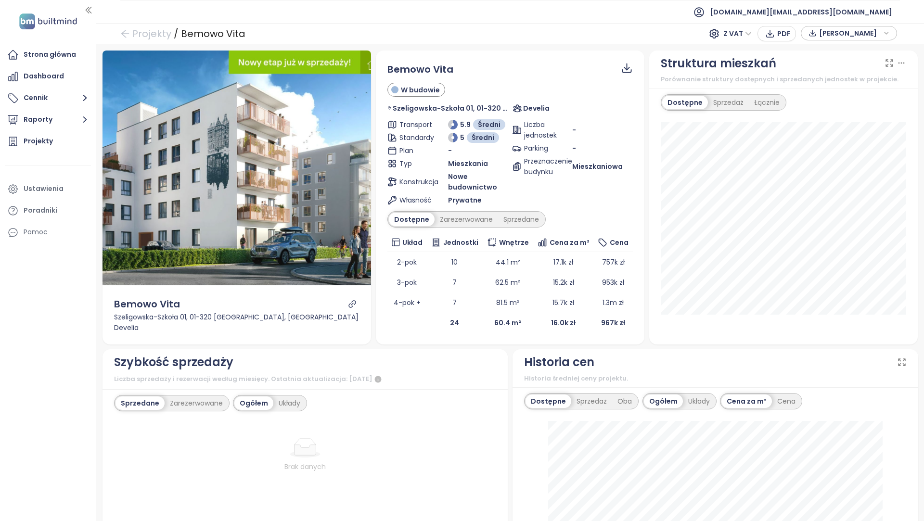
click at [418, 65] on span "Bemowo Vita" at bounding box center [421, 69] width 66 height 13
copy div "Bemowo Vita"
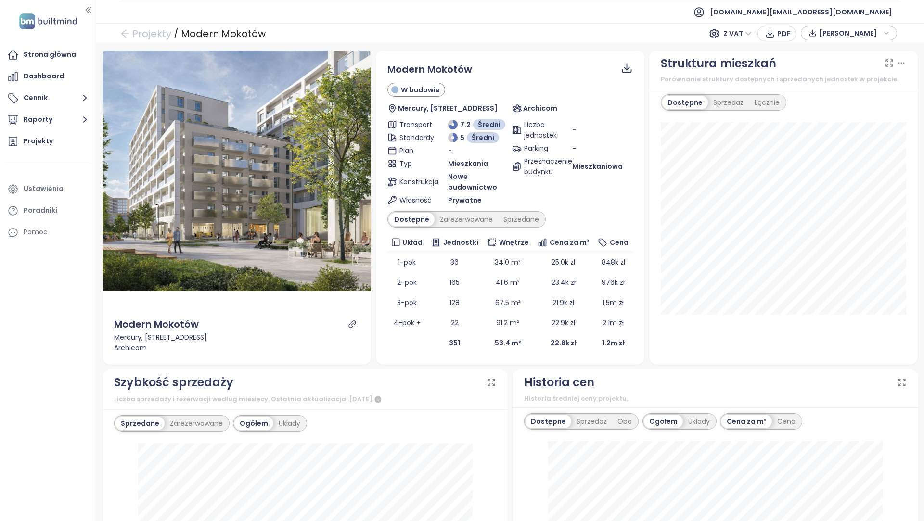
click at [455, 70] on span "Modern Mokotów" at bounding box center [430, 69] width 85 height 13
copy div "Modern Mokotów"
